Goal: Task Accomplishment & Management: Use online tool/utility

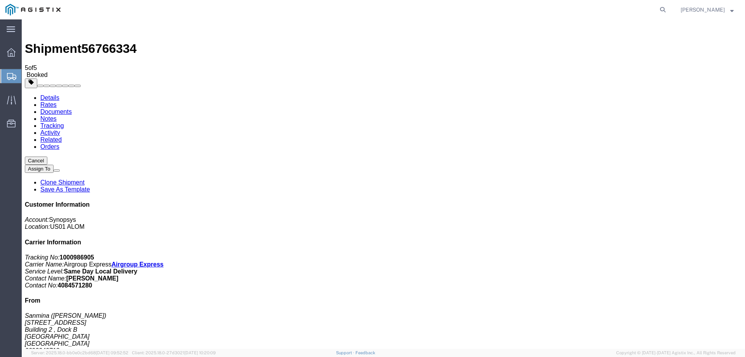
click at [0, 0] on span "Create from Template" at bounding box center [0, 0] width 0 height 0
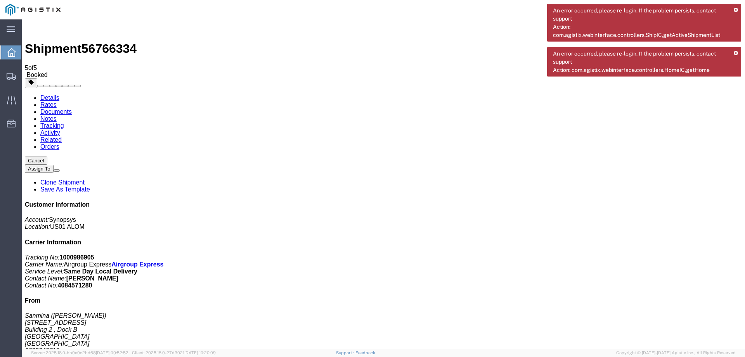
click at [734, 10] on div "An error occurred, please re-login. If the problem persists, contact support Ac…" at bounding box center [644, 23] width 194 height 38
click at [735, 9] on icon at bounding box center [736, 10] width 4 height 4
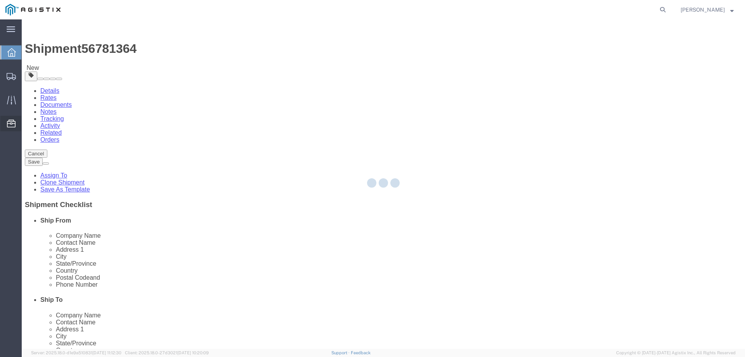
select select
select select "65511"
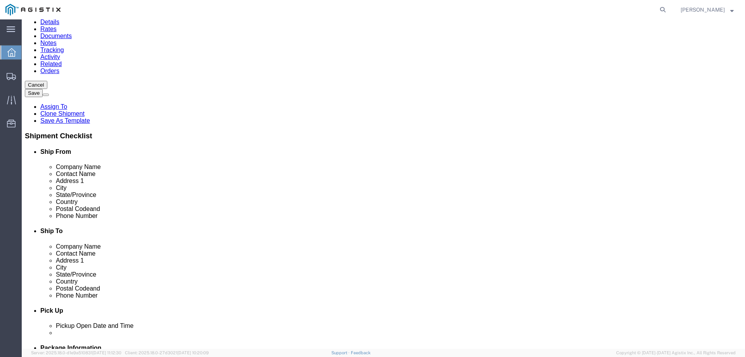
scroll to position [194, 0]
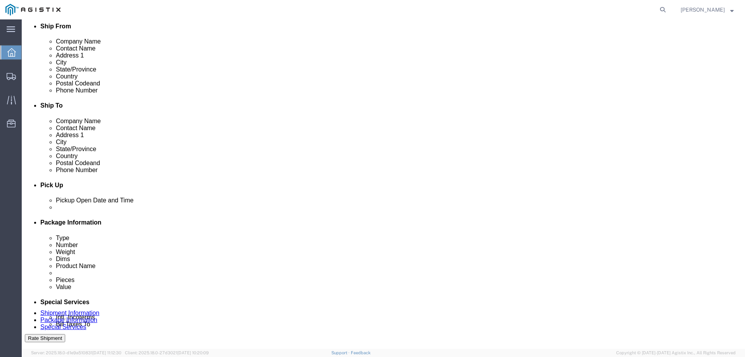
click link "Package Information"
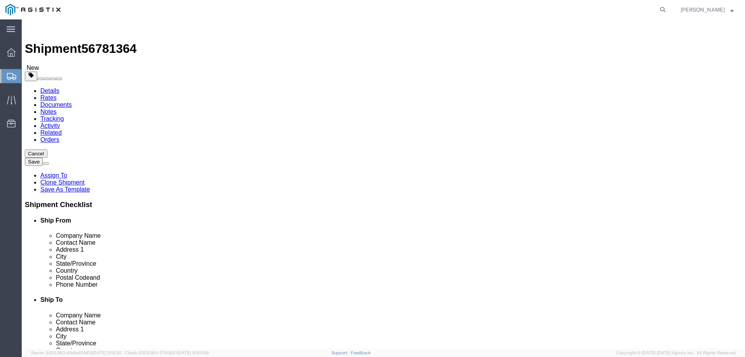
click icon
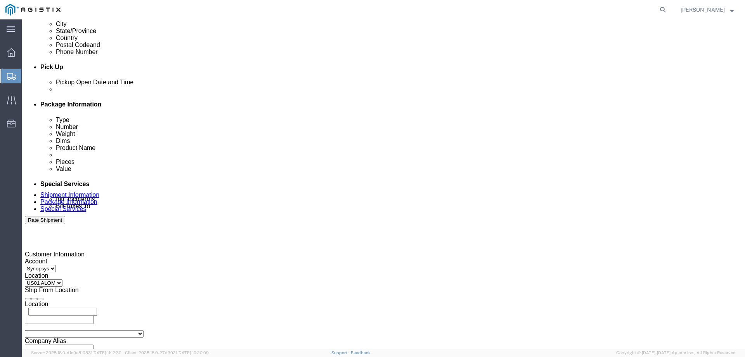
scroll to position [349, 0]
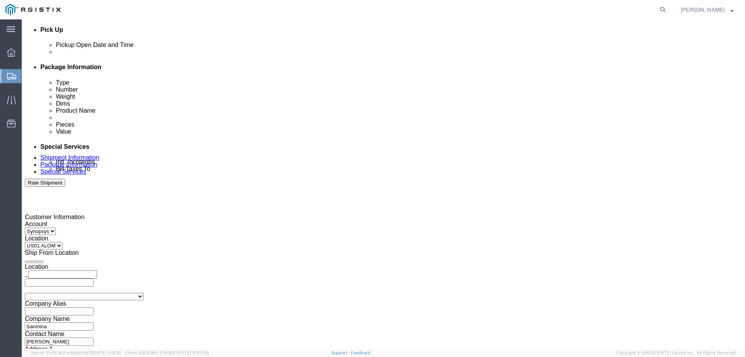
click div
type input "3:01 PM"
click button "Apply"
click div
type input "4:00 PM"
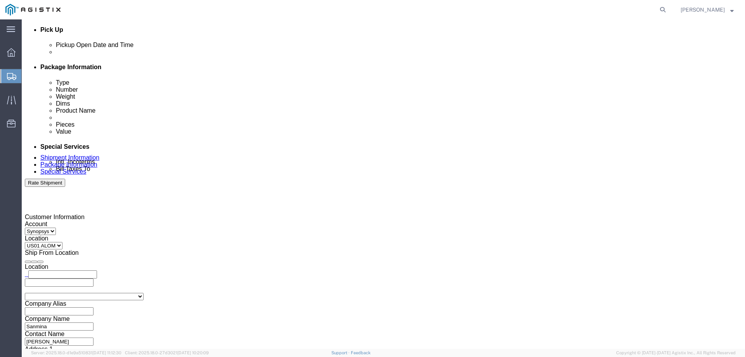
click button "Apply"
click input "3000021253"
paste input "3000021386"
type input "3000021386"
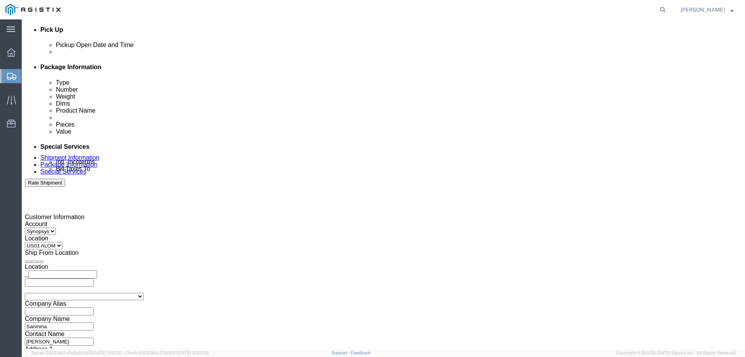
click div "References Add reference"
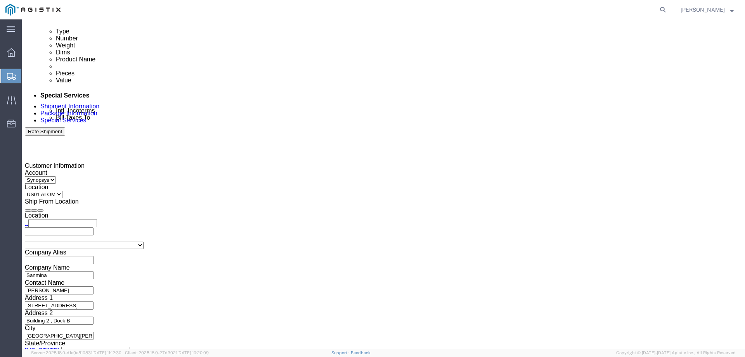
scroll to position [401, 0]
click icon
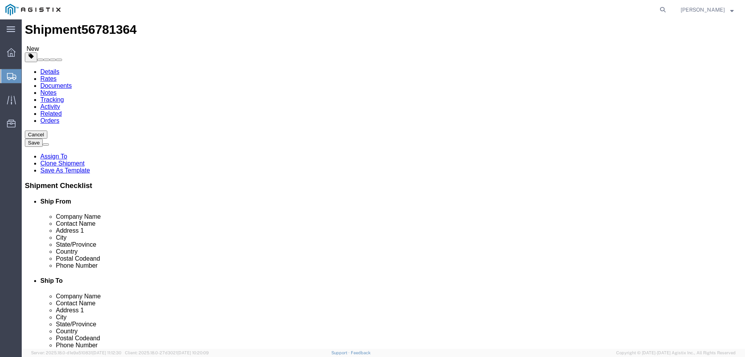
click input "2"
type input "1"
click input "2"
type input "1"
click dd "2.00 USD"
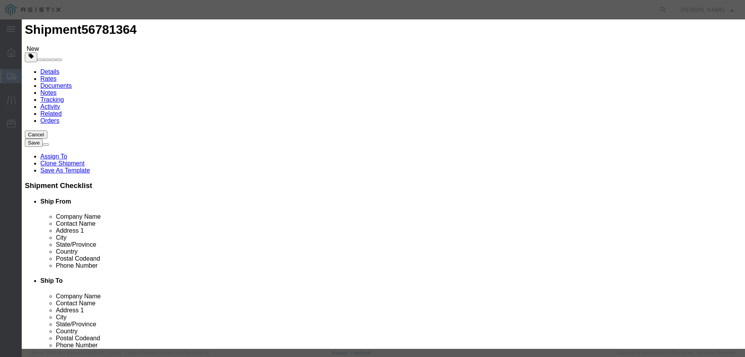
click input "2.00"
type input "2"
type input "1"
click textarea "SH100006855 REv2.0"
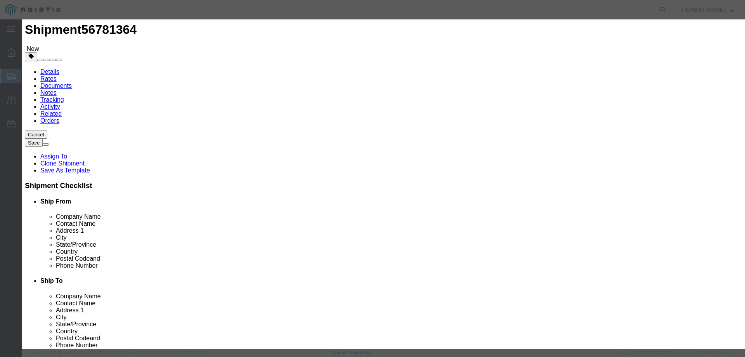
drag, startPoint x: 504, startPoint y: 111, endPoint x: 452, endPoint y: 116, distance: 52.6
click input "S/N: C066156, C066171"
click input "S/N: C07"
paste input "C075544"
type input "S/N: C075544"
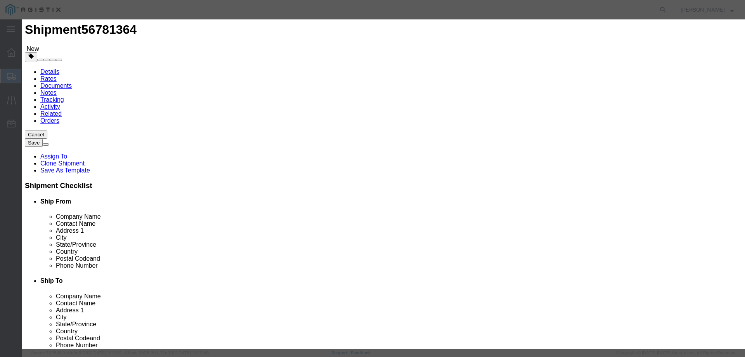
click button "Save & Close"
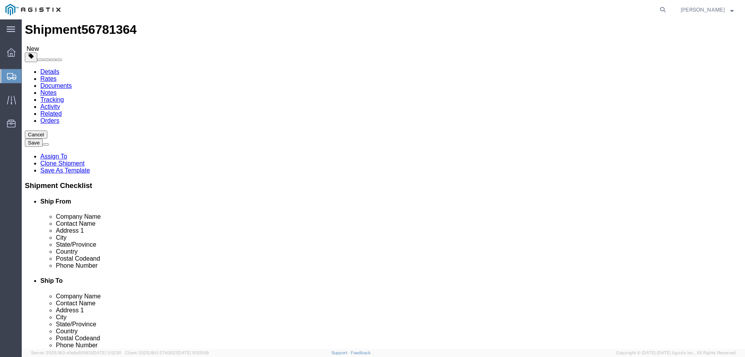
click link "Special Services"
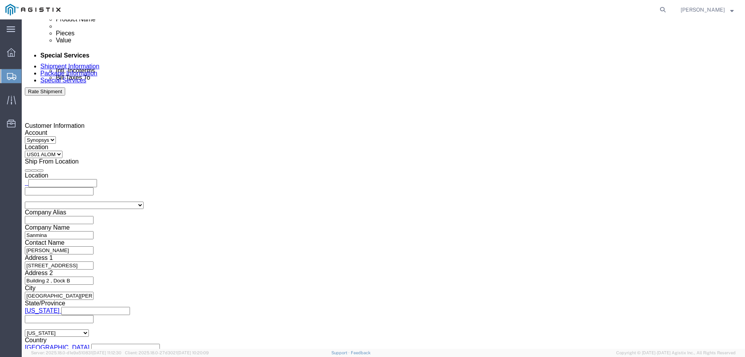
scroll to position [485, 0]
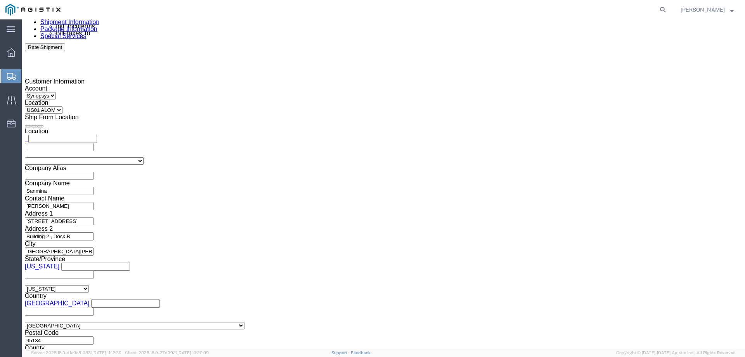
drag, startPoint x: 445, startPoint y: 91, endPoint x: 398, endPoint y: 92, distance: 47.0
click textarea "S/N: C066156, C066171"
paste textarea "C075544"
type textarea "S/N: C075544"
click div "To grinnell.duncan@sanmina.com mcamacho.sjc@airgroup.com inventory-team@synopsy…"
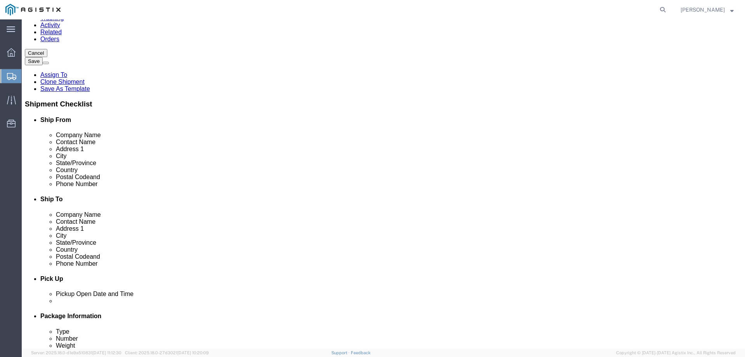
scroll to position [0, 0]
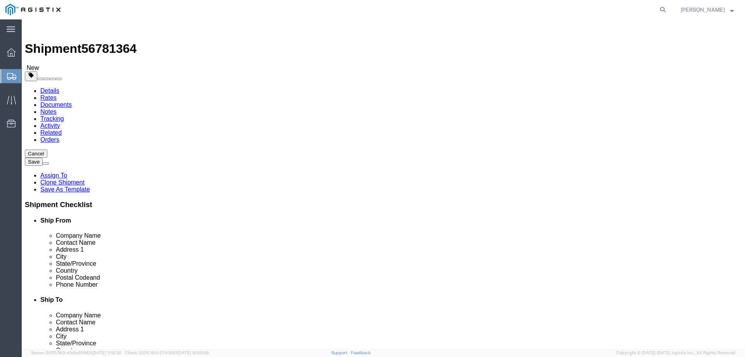
click link "Save As Template"
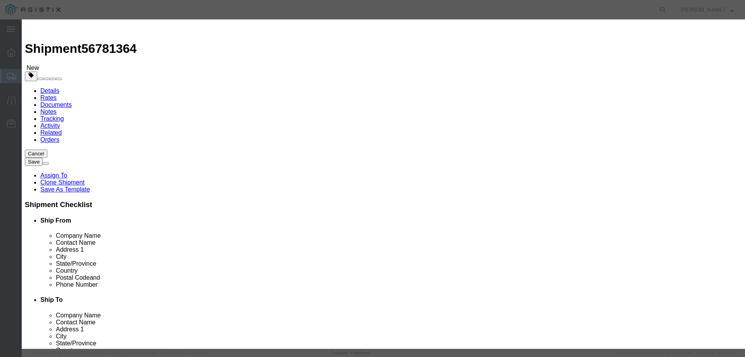
click select "Select A12 To ALOM B6 Shipment to ALOM"
select select "46747"
click select "Select A12 To ALOM B6 Shipment to ALOM"
type input "B6 Shipment to ALOM"
click button "Save"
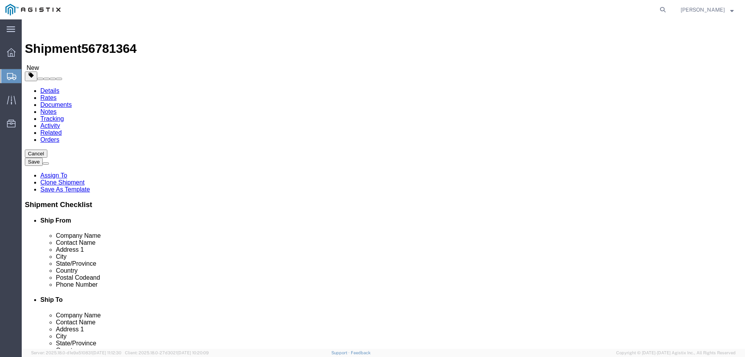
click div "Rate Shipment"
click button "Rate Shipment"
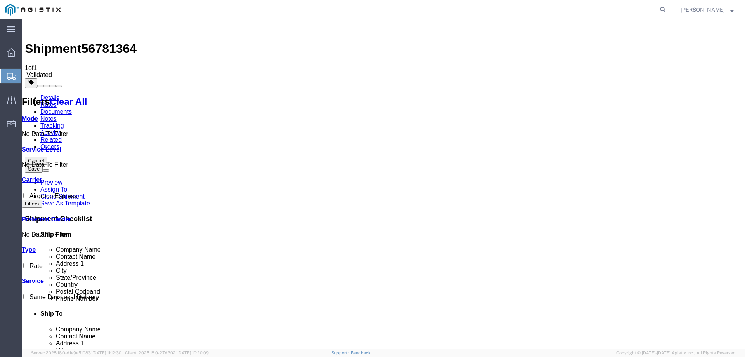
checkbox input "true"
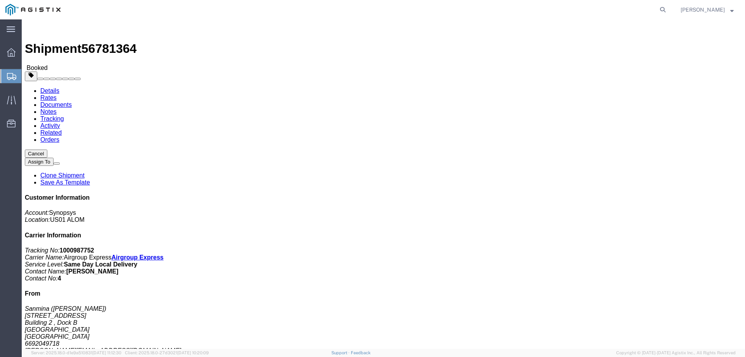
click link "Documents"
